Goal: Task Accomplishment & Management: Complete application form

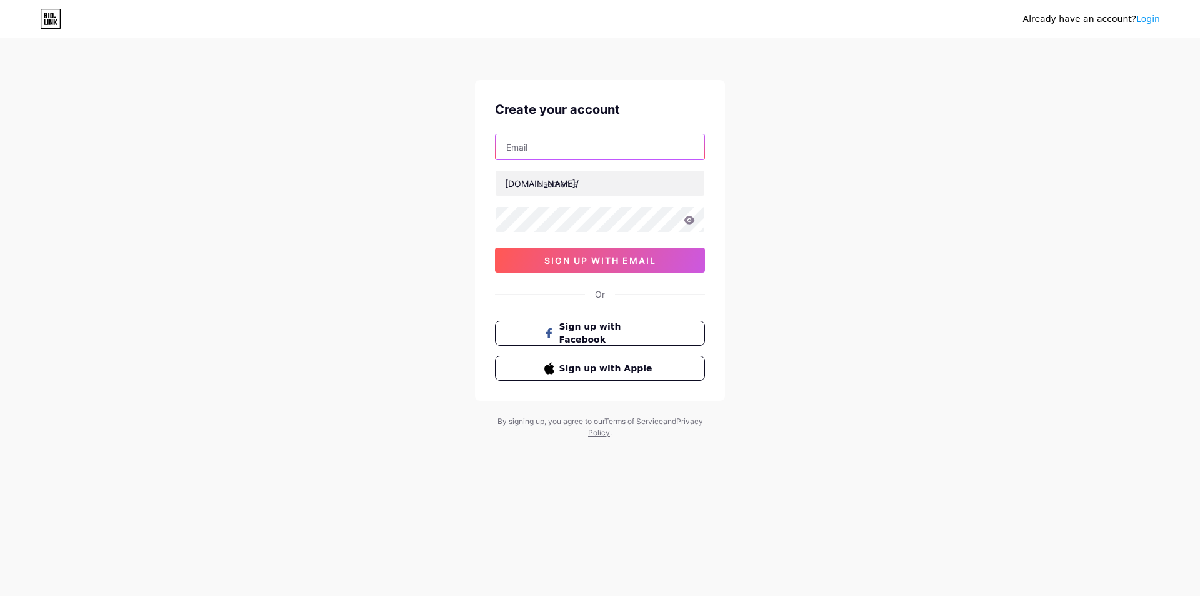
click at [541, 144] on input "text" at bounding box center [600, 146] width 209 height 25
click at [577, 144] on input "text" at bounding box center [600, 146] width 209 height 25
type input "[EMAIL_ADDRESS][DOMAIN_NAME]"
type input "l"
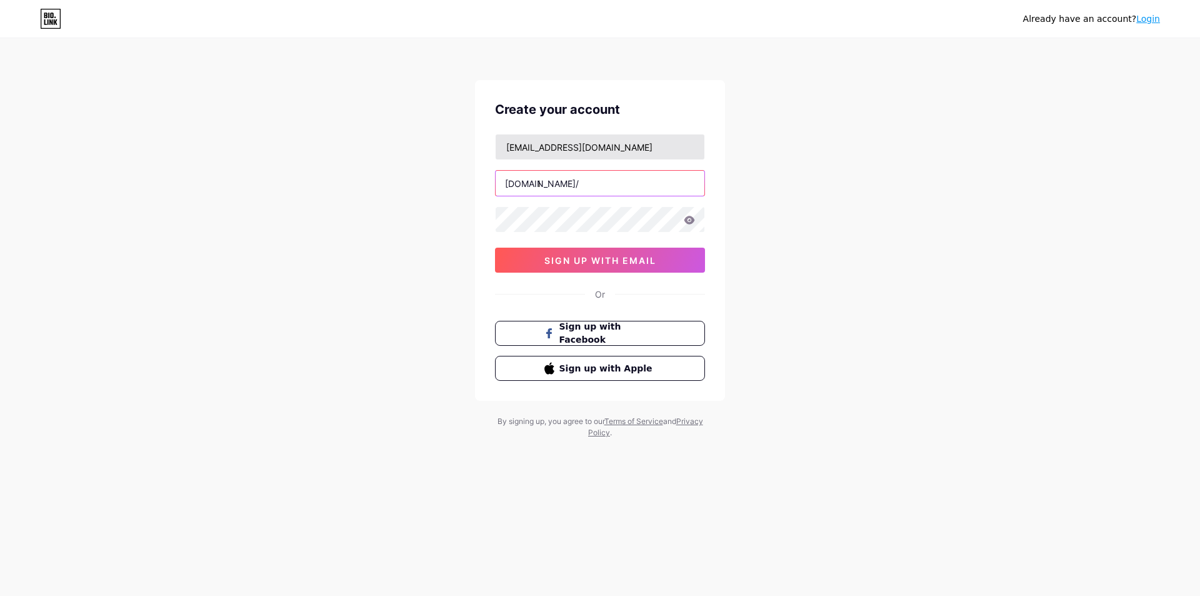
type input "l"
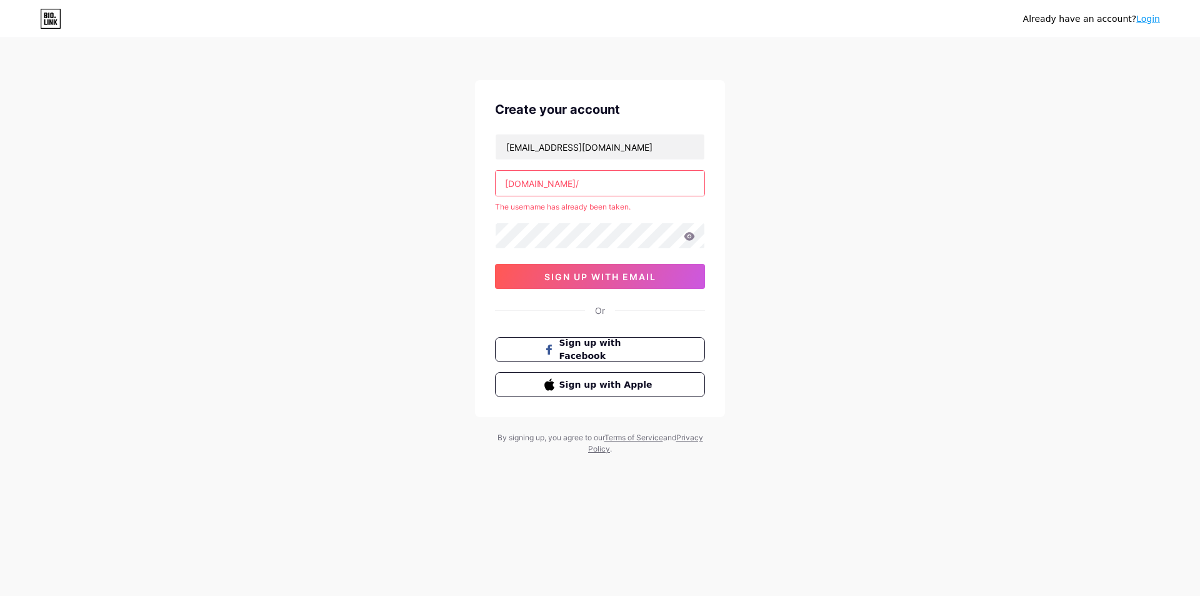
drag, startPoint x: 576, startPoint y: 171, endPoint x: 558, endPoint y: 174, distance: 17.8
click at [575, 169] on div "[EMAIL_ADDRESS][DOMAIN_NAME] [DOMAIN_NAME]/ l The username has already been tak…" at bounding box center [600, 211] width 210 height 155
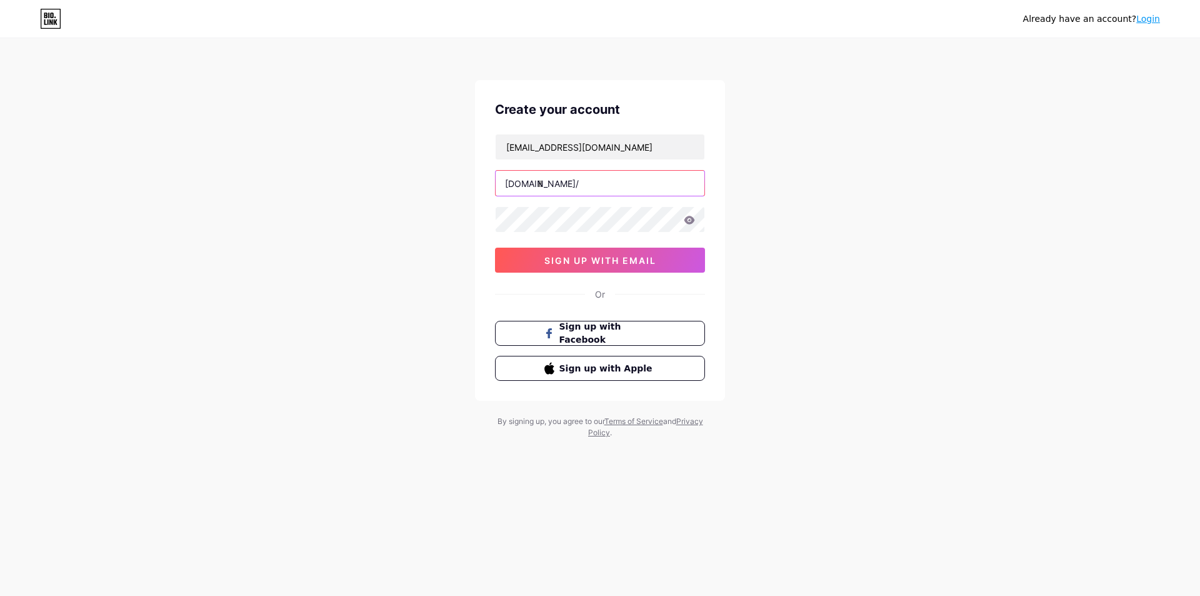
type input "l"
type input "lkcrypto"
click at [545, 233] on div "[EMAIL_ADDRESS][DOMAIN_NAME] [DOMAIN_NAME]/ lkcrypto 0cAFcWeA7ZHrfbo-Vfsex1iRCA…" at bounding box center [600, 203] width 210 height 139
click at [576, 254] on button "sign up with email" at bounding box center [600, 260] width 210 height 25
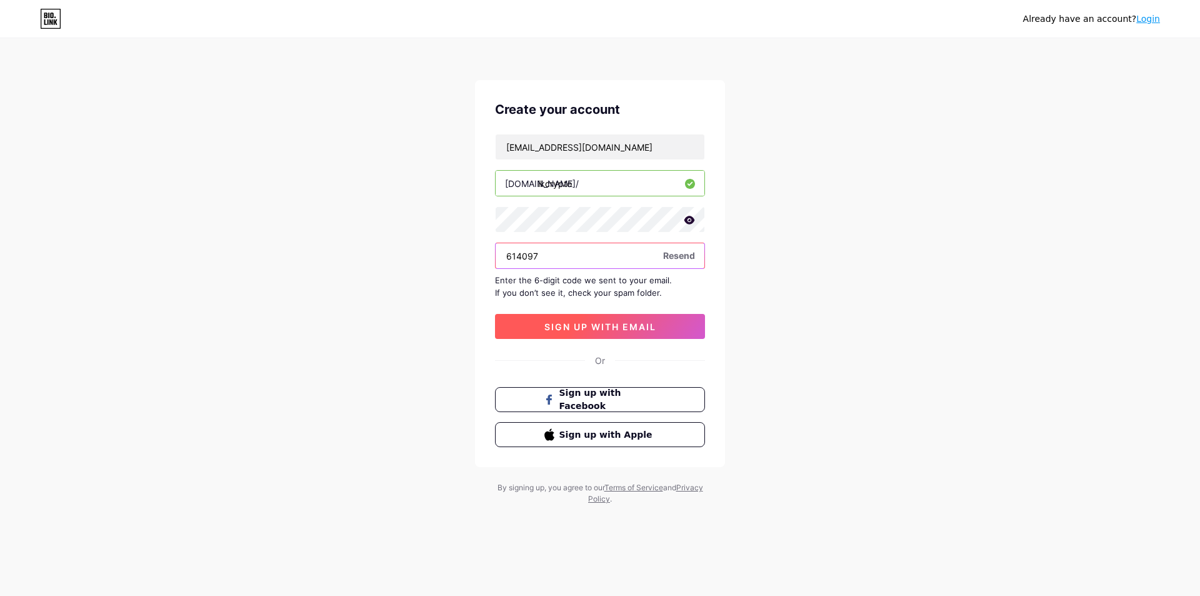
type input "614097"
click at [629, 329] on span "sign up with email" at bounding box center [601, 326] width 112 height 11
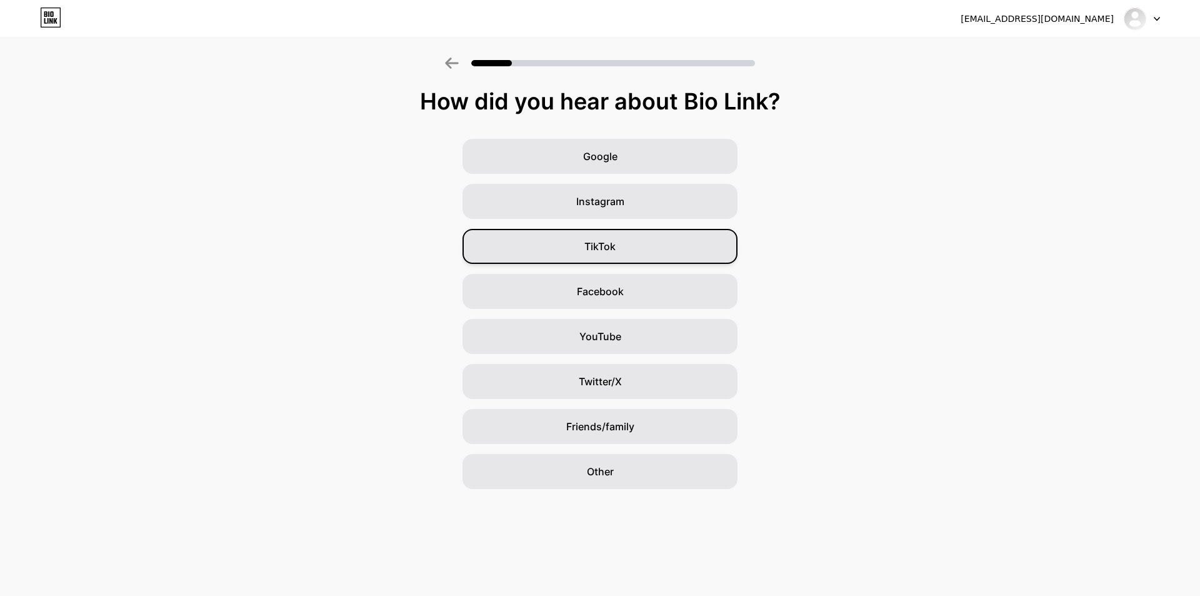
click at [556, 246] on div "TikTok" at bounding box center [600, 246] width 275 height 35
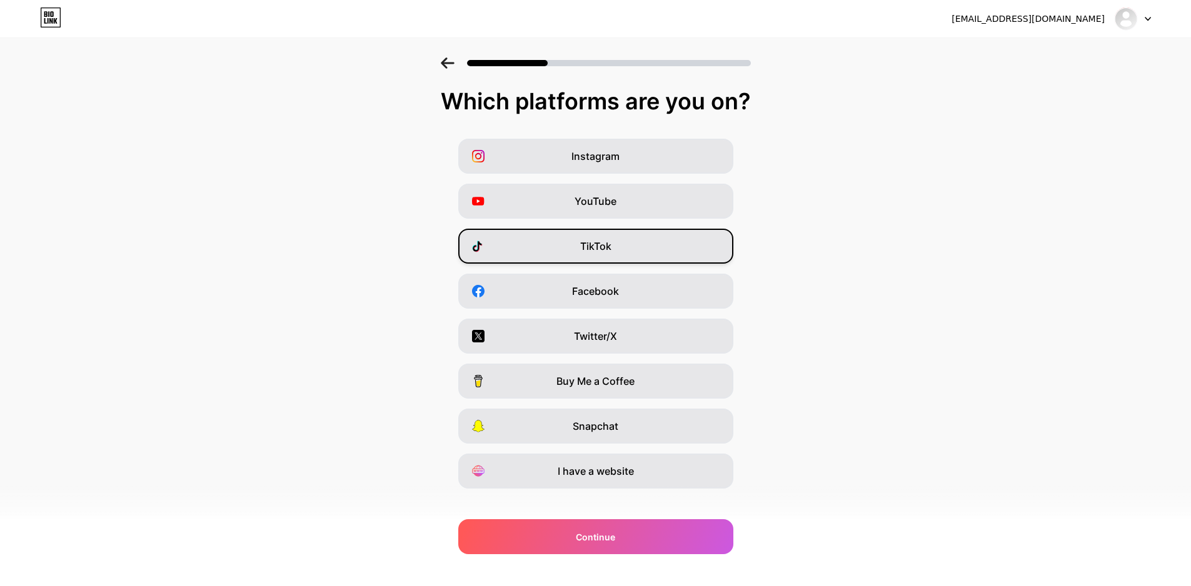
click at [607, 241] on span "TikTok" at bounding box center [595, 246] width 31 height 15
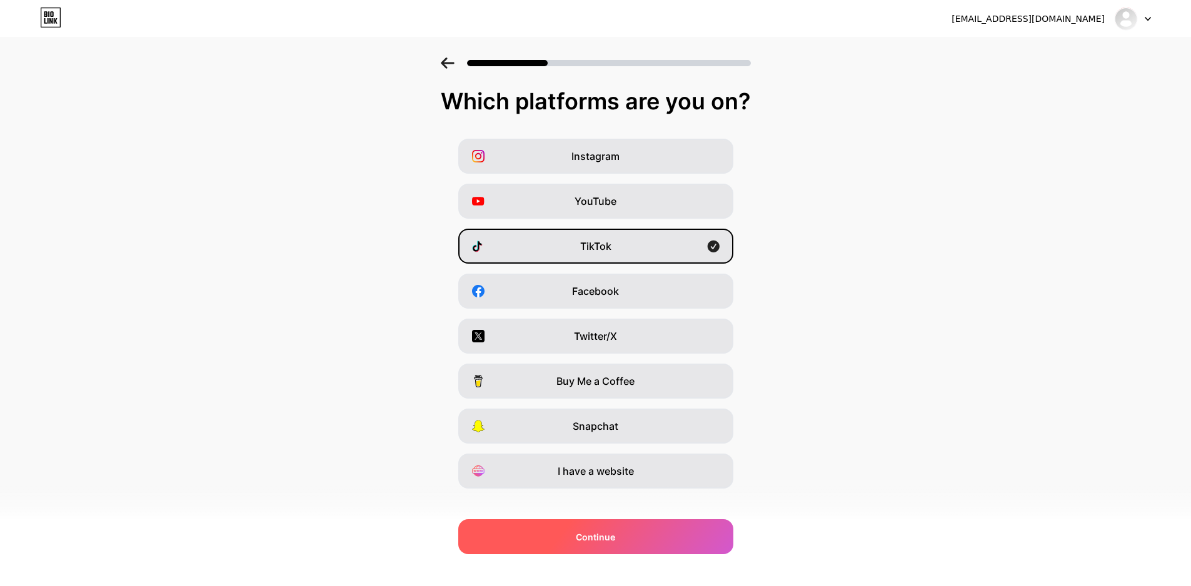
click at [596, 547] on div "Continue" at bounding box center [595, 537] width 275 height 35
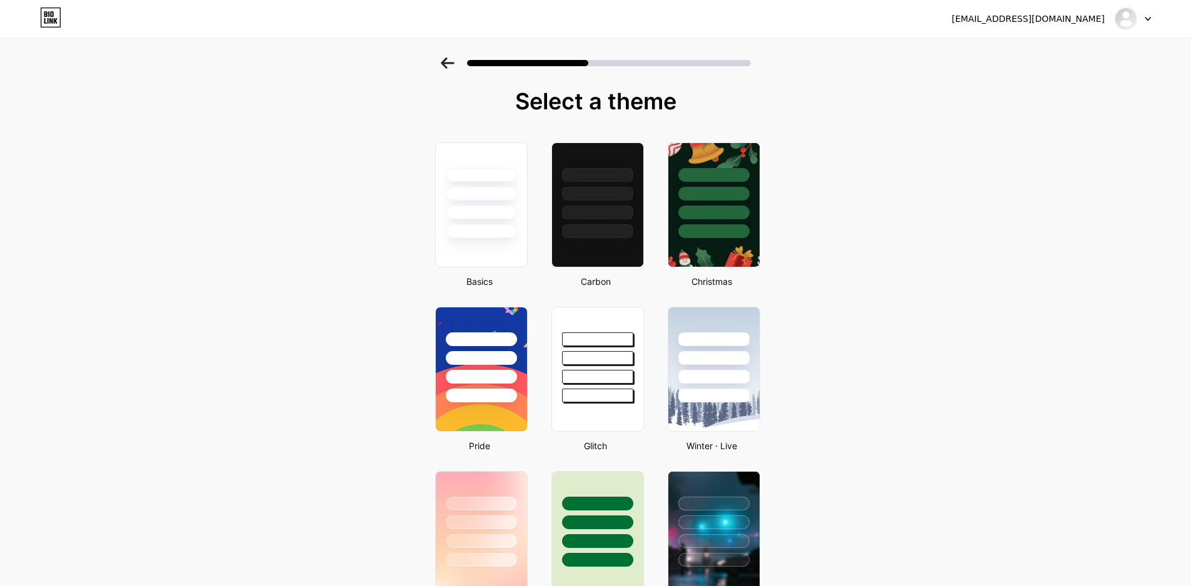
scroll to position [188, 0]
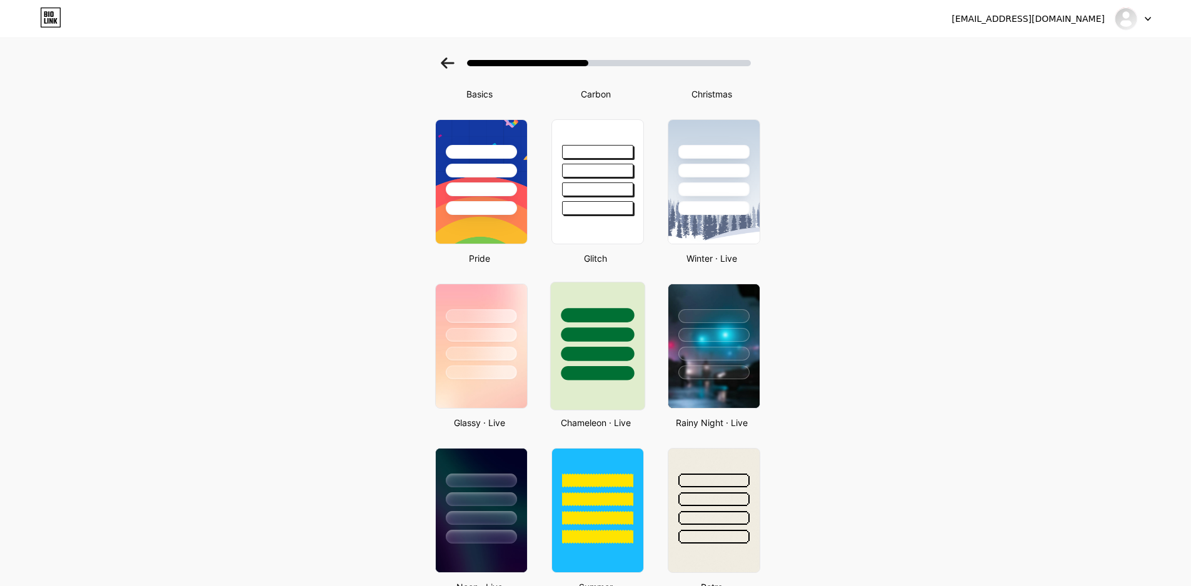
click at [604, 335] on div at bounding box center [597, 335] width 73 height 14
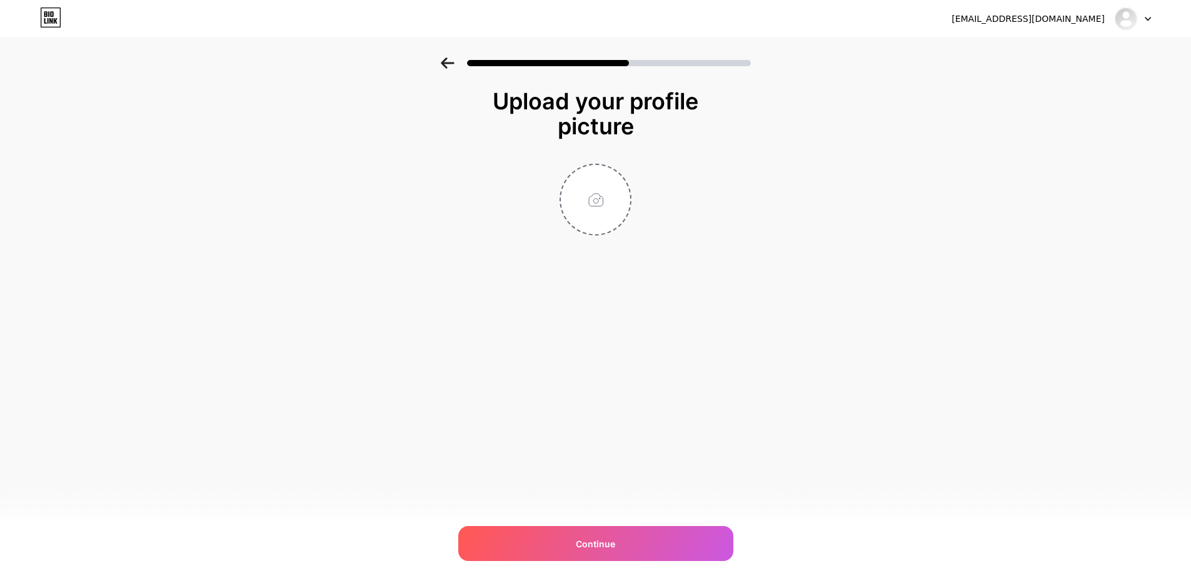
scroll to position [0, 0]
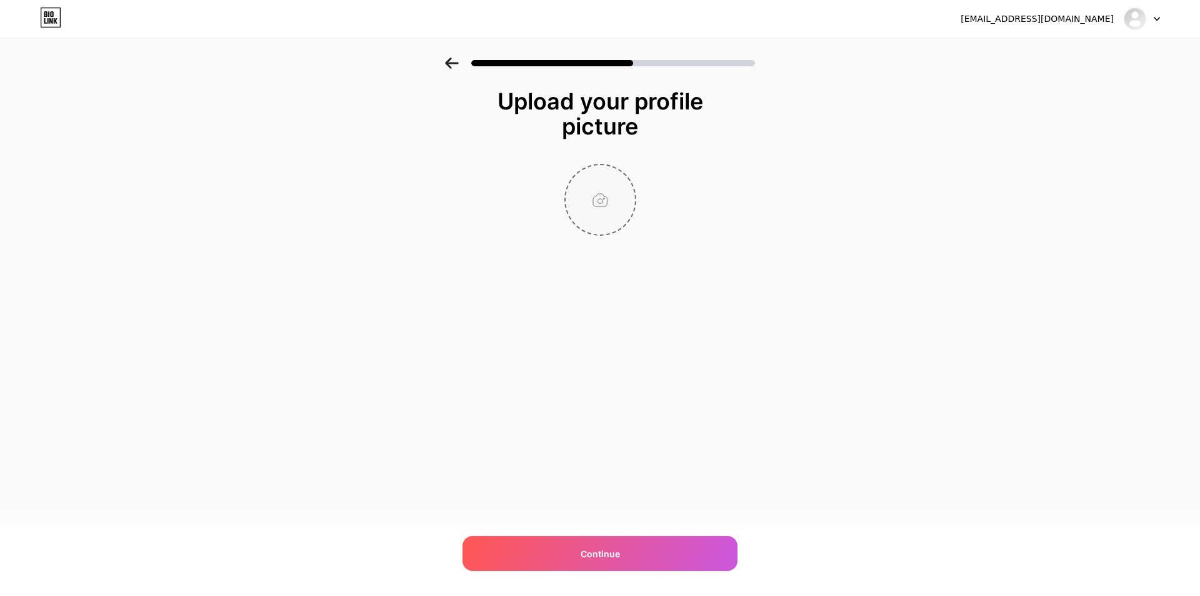
click at [589, 208] on input "file" at bounding box center [600, 199] width 69 height 69
type input "C:\fakepath\LK.png"
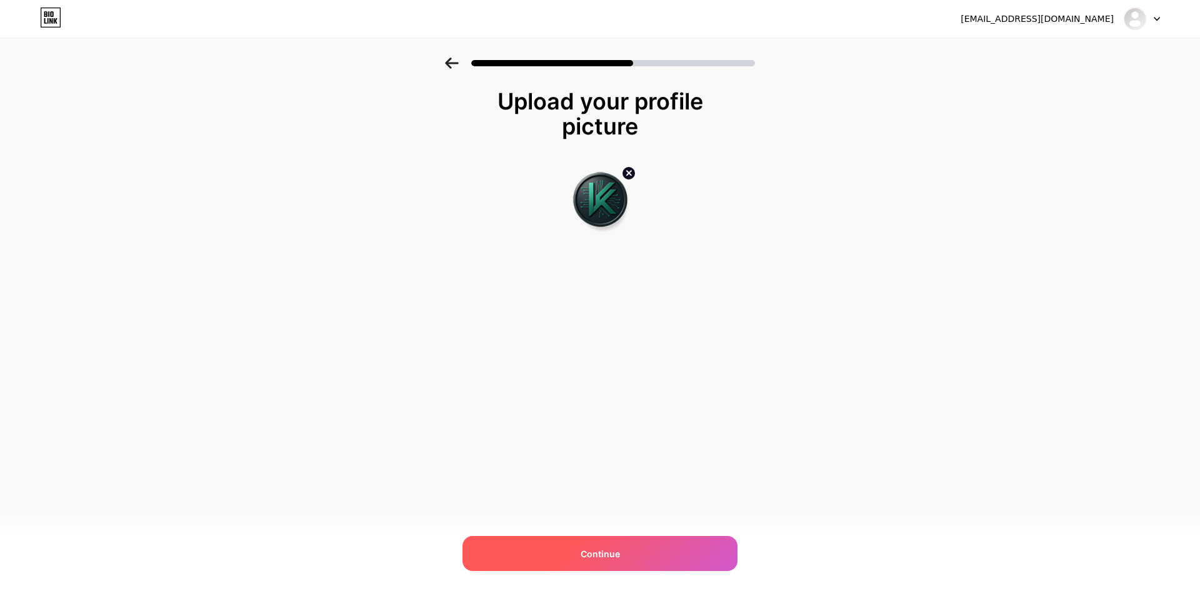
click at [621, 560] on div "Continue" at bounding box center [600, 553] width 275 height 35
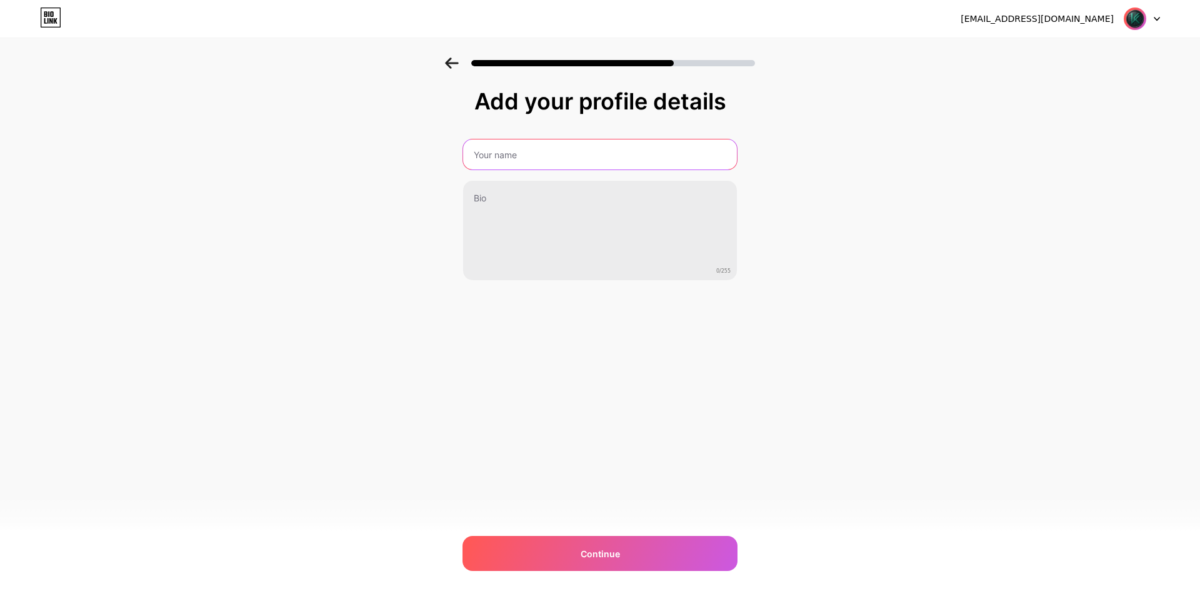
click at [598, 148] on input "text" at bounding box center [600, 154] width 274 height 30
type input "LKCRYPTO"
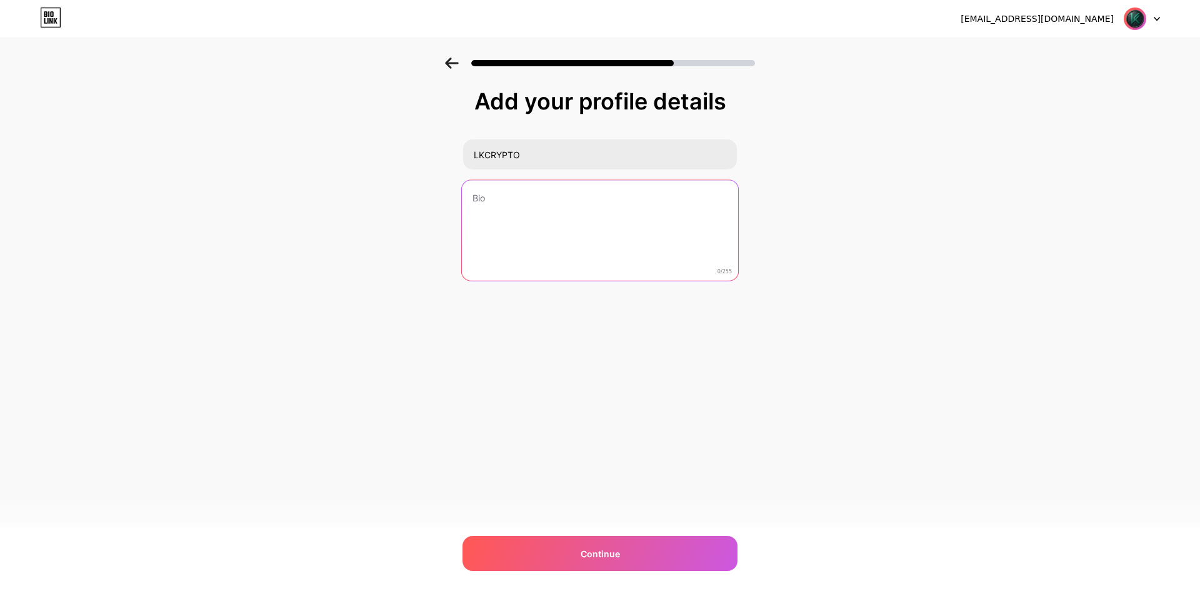
click at [543, 228] on textarea at bounding box center [600, 231] width 276 height 102
type textarea "[MEDICAL_DATA] gi"
type textarea "t"
click at [535, 199] on textarea "[MEDICAL_DATA] gia Chanel và Group đ" at bounding box center [600, 231] width 276 height 102
click at [619, 199] on textarea "[MEDICAL_DATA] gia Channel và Group đ" at bounding box center [600, 231] width 276 height 102
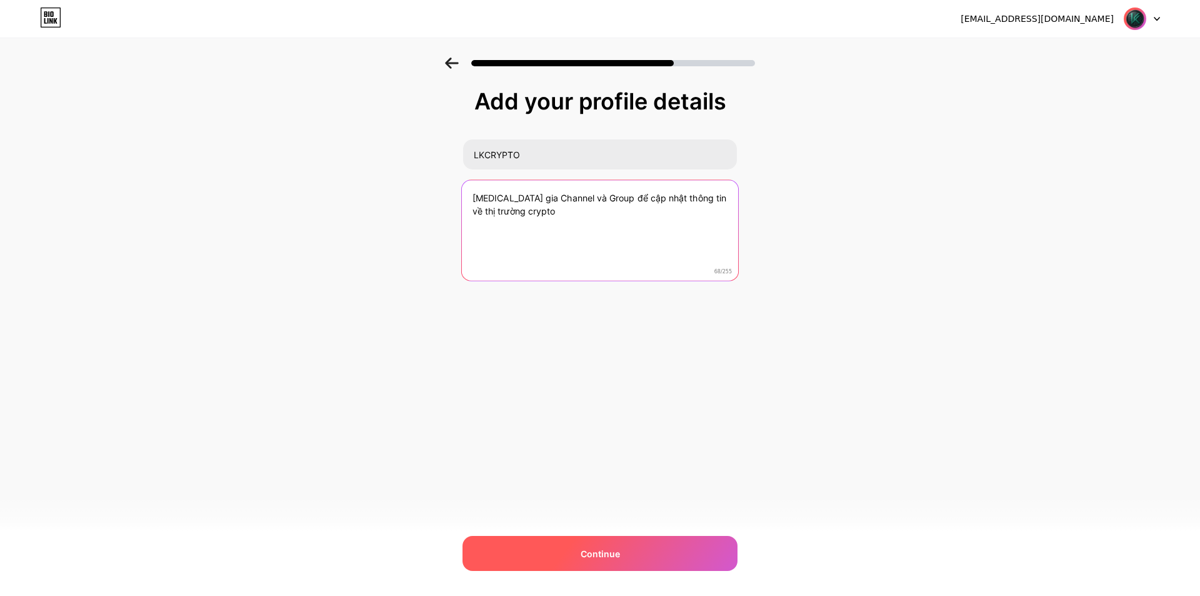
type textarea "[MEDICAL_DATA] gia Channel và Group để cập nhật thông tin về thị trường crypto"
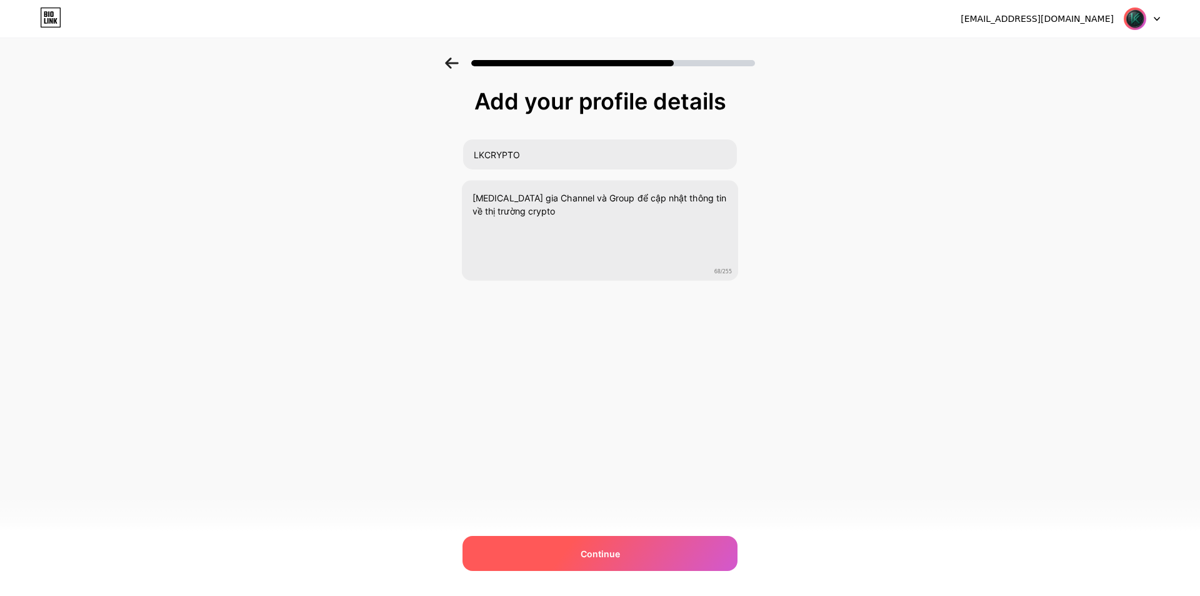
click at [689, 549] on div "Continue" at bounding box center [600, 553] width 275 height 35
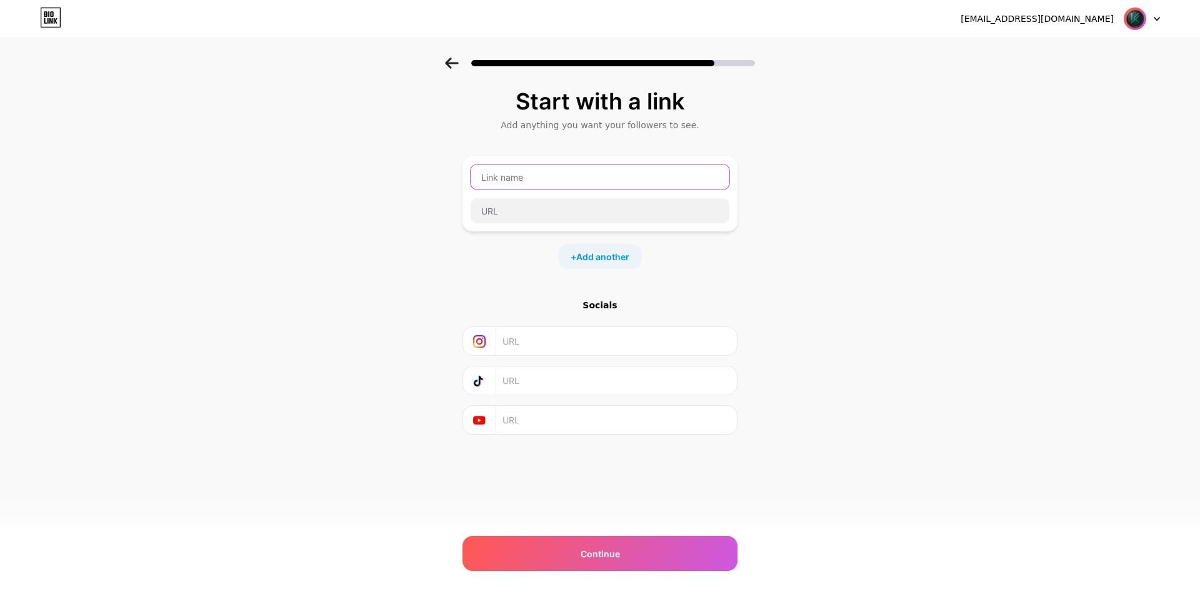
click at [542, 165] on input "text" at bounding box center [600, 176] width 259 height 25
click at [933, 184] on div "Start with a link Add anything you want your followers to see. + Add another So…" at bounding box center [600, 278] width 1200 height 440
click at [560, 181] on input "text" at bounding box center [600, 176] width 259 height 25
paste input "[URL][DOMAIN_NAME]"
type input "[URL][DOMAIN_NAME]"
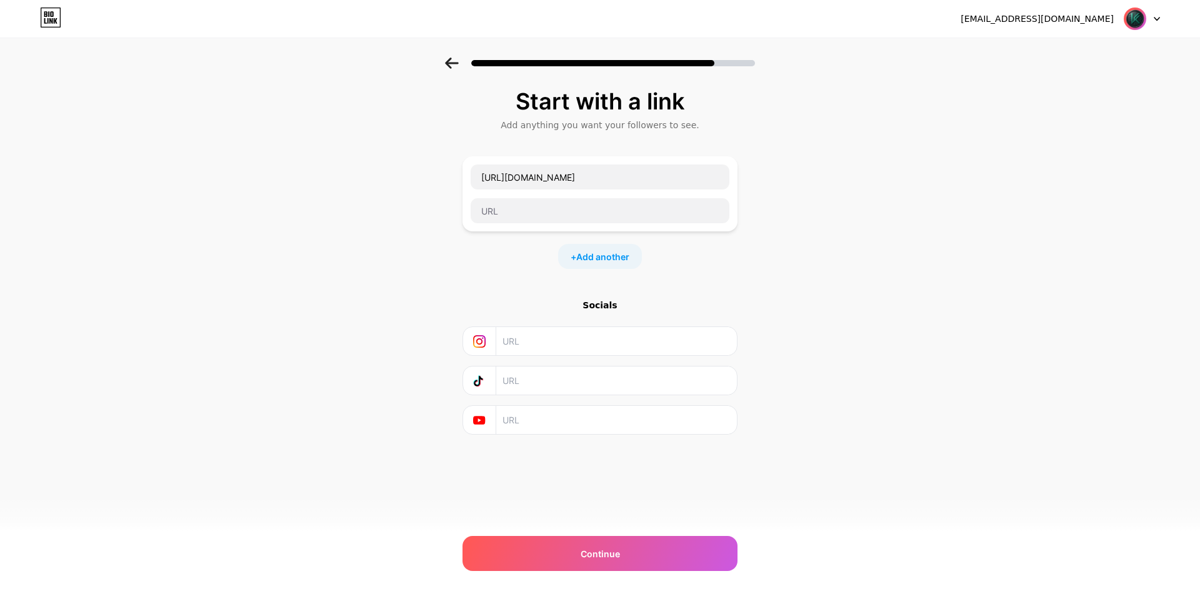
click at [836, 189] on div "Start with a link Add anything you want your followers to see. [URL][DOMAIN_NAM…" at bounding box center [600, 278] width 1200 height 440
click at [560, 173] on input "[URL][DOMAIN_NAME]" at bounding box center [600, 176] width 259 height 25
click at [559, 173] on input "text" at bounding box center [600, 176] width 259 height 25
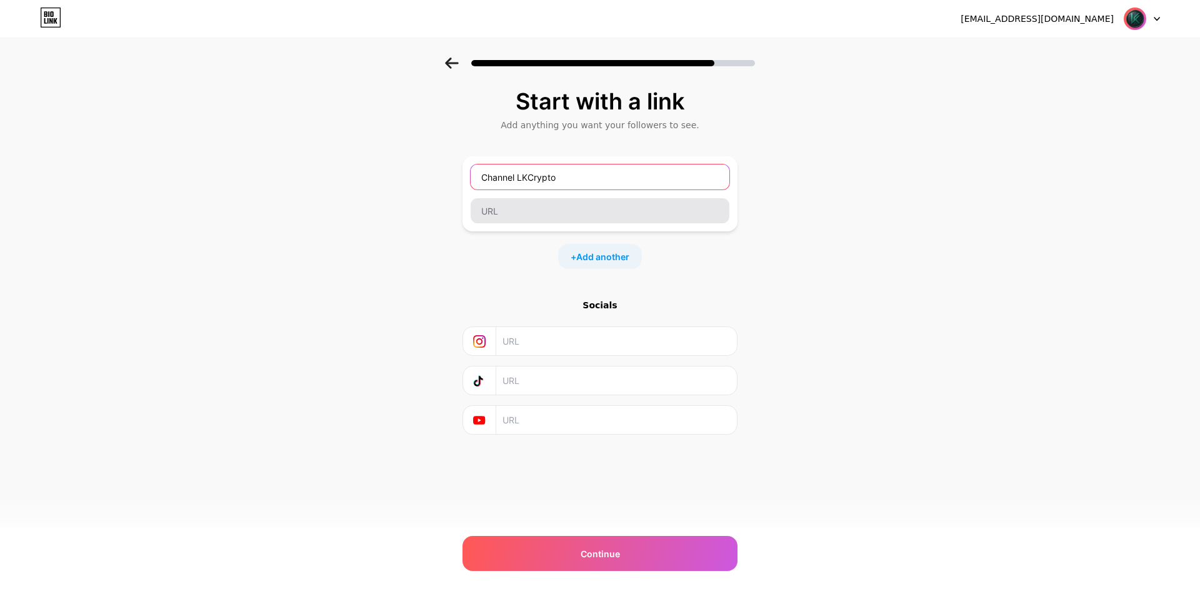
type input "Channel LKCrypto"
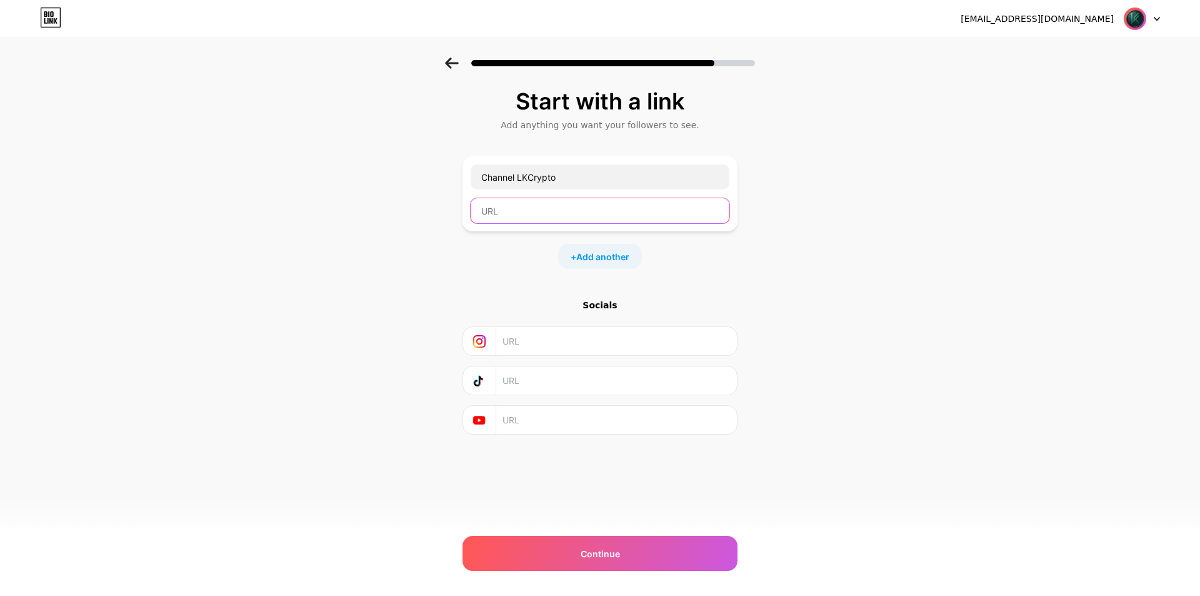
click at [535, 206] on input "text" at bounding box center [600, 210] width 259 height 25
paste input "[URL][DOMAIN_NAME]"
type input "[URL][DOMAIN_NAME]"
click at [598, 257] on span "Add another" at bounding box center [602, 256] width 53 height 13
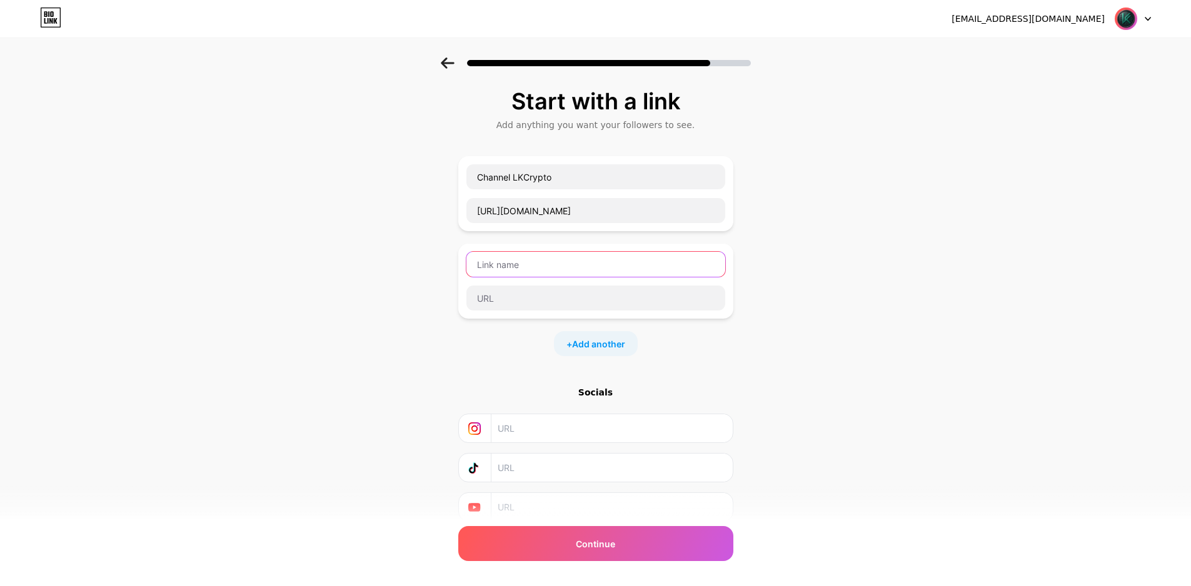
click at [555, 268] on input "text" at bounding box center [595, 264] width 259 height 25
click at [527, 271] on input "text" at bounding box center [595, 264] width 259 height 25
type input "Group chat LKCrypto"
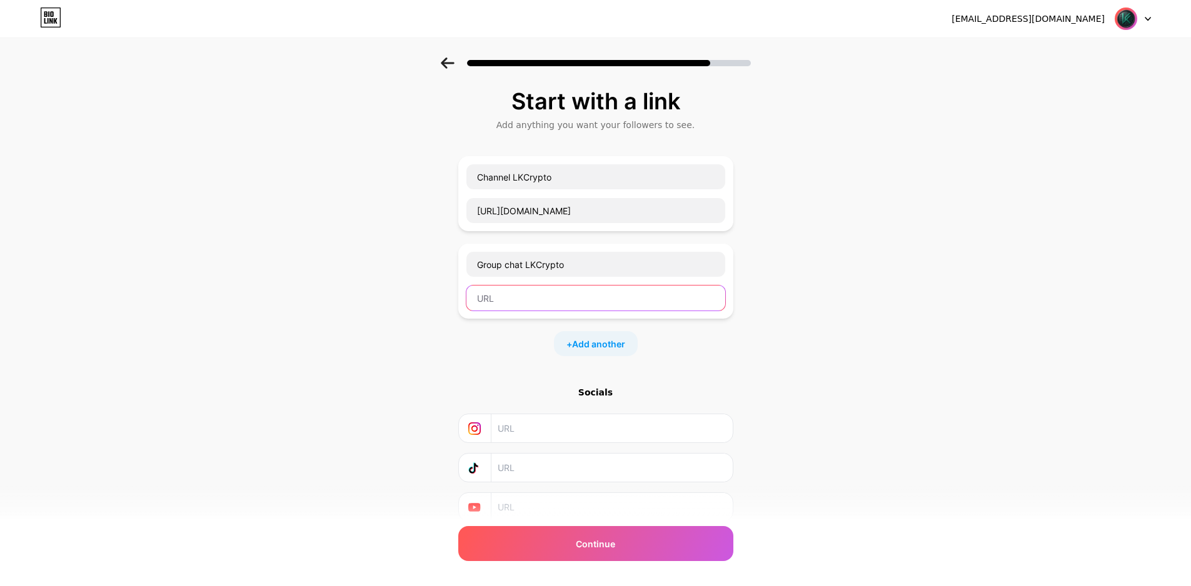
click at [549, 299] on input "text" at bounding box center [595, 298] width 259 height 25
paste input "[URL][DOMAIN_NAME]"
type input "[URL][DOMAIN_NAME]"
click at [820, 309] on div "Start with a link Add anything you want your followers to see. Channel LKCrypto…" at bounding box center [595, 321] width 1191 height 527
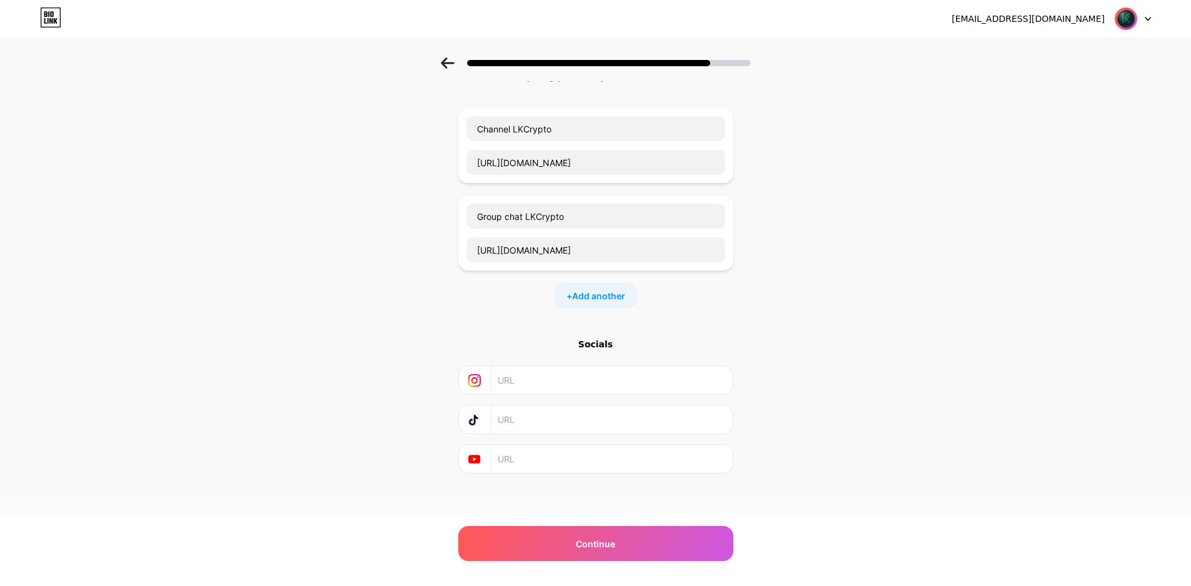
click at [563, 415] on input "text" at bounding box center [611, 420] width 227 height 28
paste input "[URL][DOMAIN_NAME]"
click at [564, 417] on input "[URL][DOMAIN_NAME]" at bounding box center [611, 420] width 227 height 28
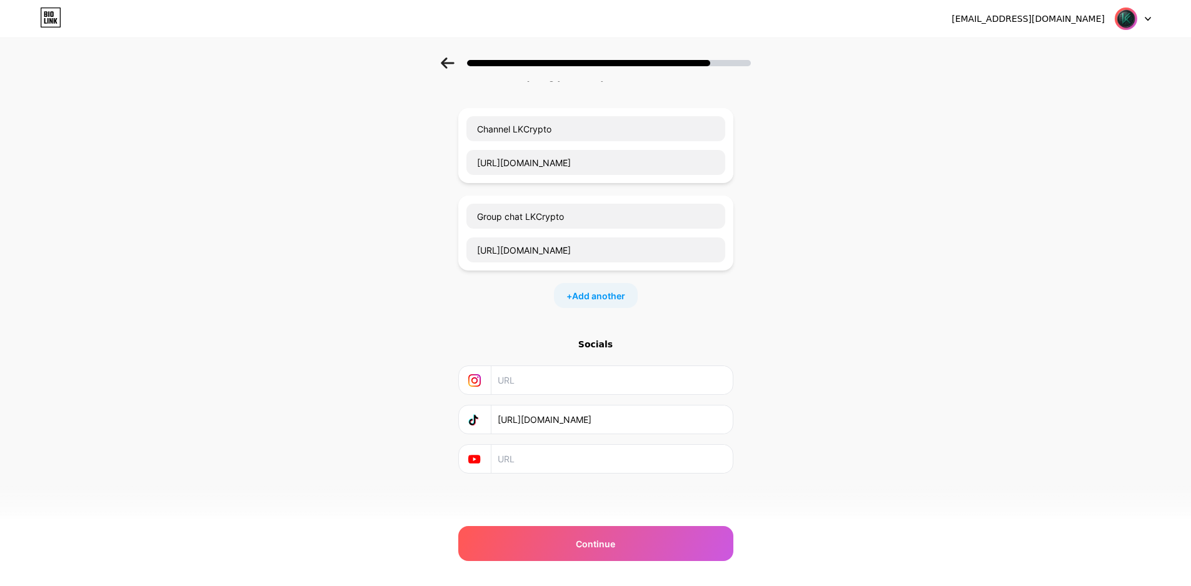
paste input "@mrlukasdc"
type input "[URL][DOMAIN_NAME]"
click at [629, 546] on div "Continue" at bounding box center [595, 543] width 275 height 35
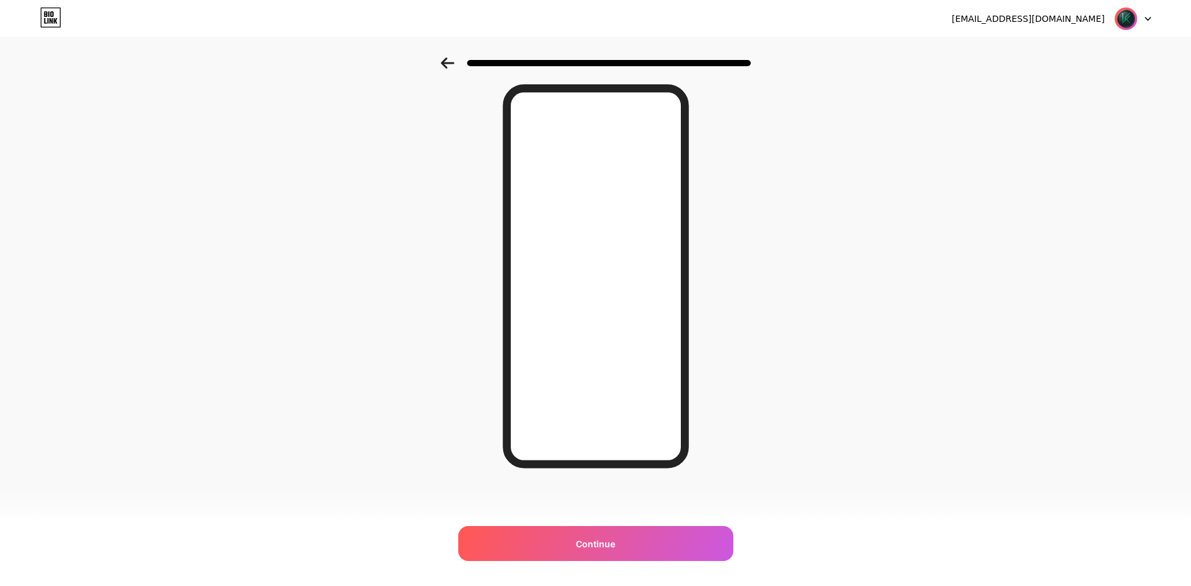
click at [558, 553] on div "Continue" at bounding box center [595, 543] width 275 height 35
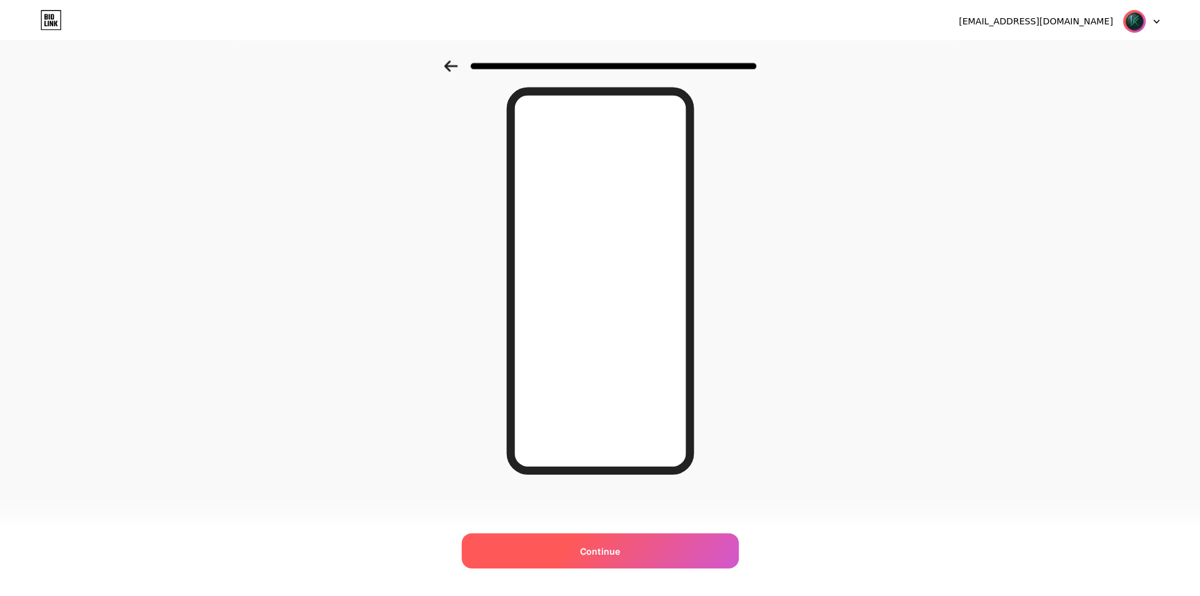
scroll to position [0, 0]
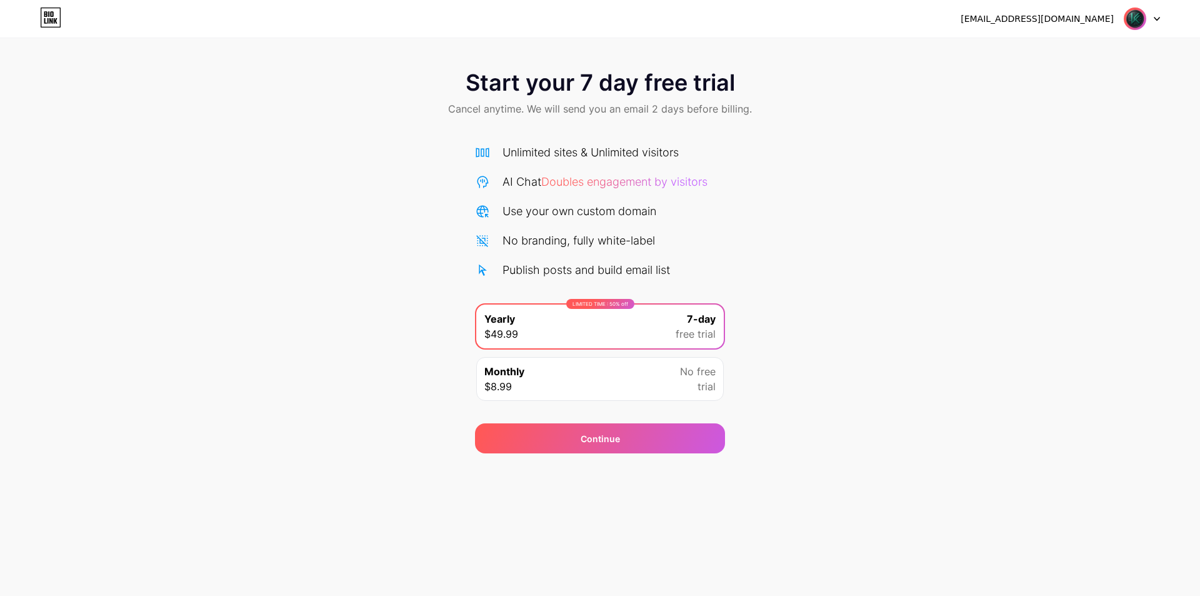
click at [53, 22] on icon at bounding box center [50, 18] width 21 height 20
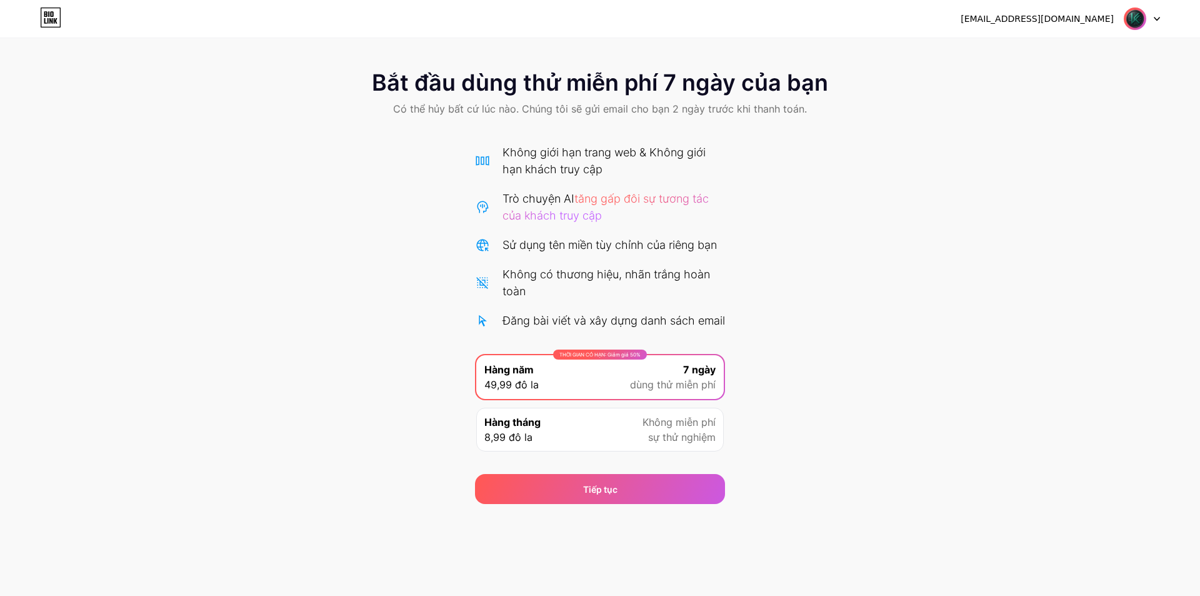
click at [822, 363] on div "Bắt đầu dùng thử miễn phí 7 ngày của bạn Có thể hủy bất cứ lúc nào. Chúng tôi s…" at bounding box center [600, 281] width 1200 height 446
